Goal: Find contact information: Find contact information

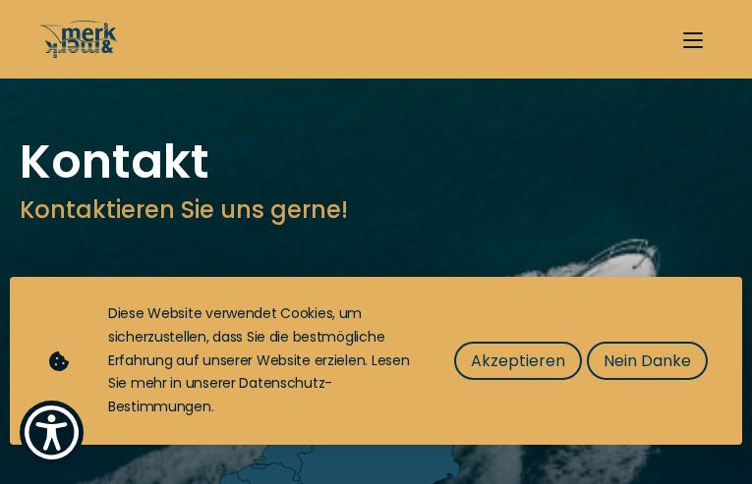
type input "MskZQrtWMG"
type input "fMEILFPblwSF"
type input "[EMAIL_ADDRESS][DOMAIN_NAME]"
type input "6162219783"
select select "sell"
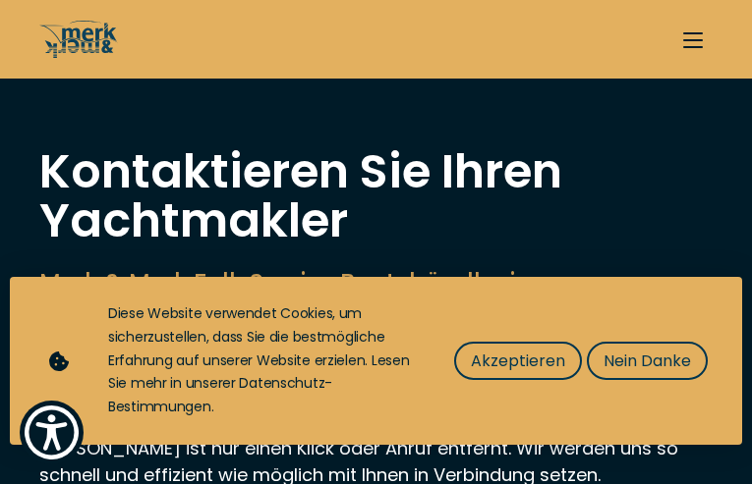
type input "RaQhBLrK"
type input "BkSYcfqpqhTnRxU"
type input "[EMAIL_ADDRESS][DOMAIN_NAME]"
type input "3923162147"
select select "manage"
